Goal: Navigation & Orientation: Find specific page/section

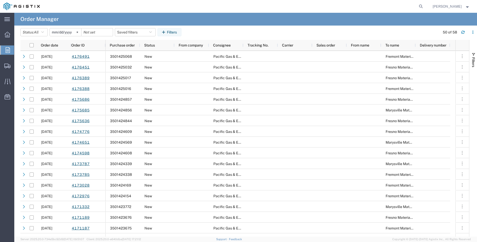
click at [5, 50] on div at bounding box center [7, 49] width 14 height 9
click at [6, 51] on icon at bounding box center [8, 50] width 4 height 6
click at [7, 49] on icon at bounding box center [8, 50] width 4 height 6
click at [7, 51] on icon at bounding box center [8, 50] width 4 height 6
